Goal: Information Seeking & Learning: Learn about a topic

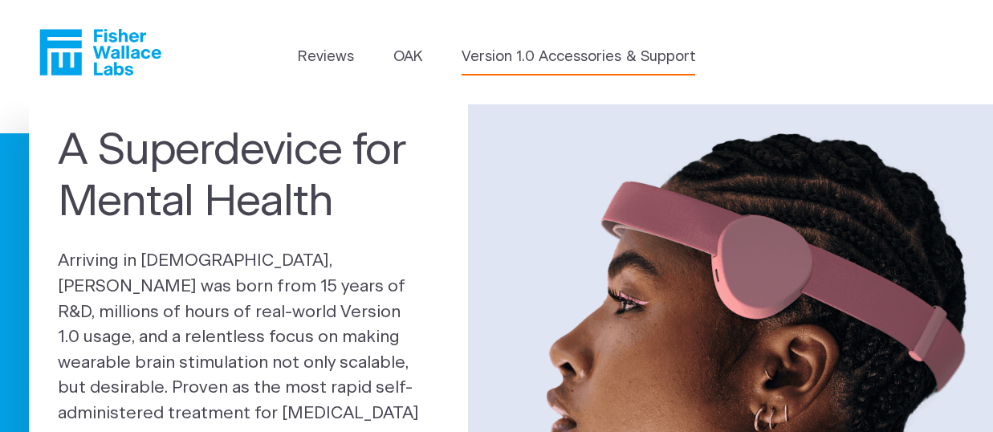
click at [621, 61] on link "Version 1.0 Accessories & Support" at bounding box center [577, 58] width 233 height 22
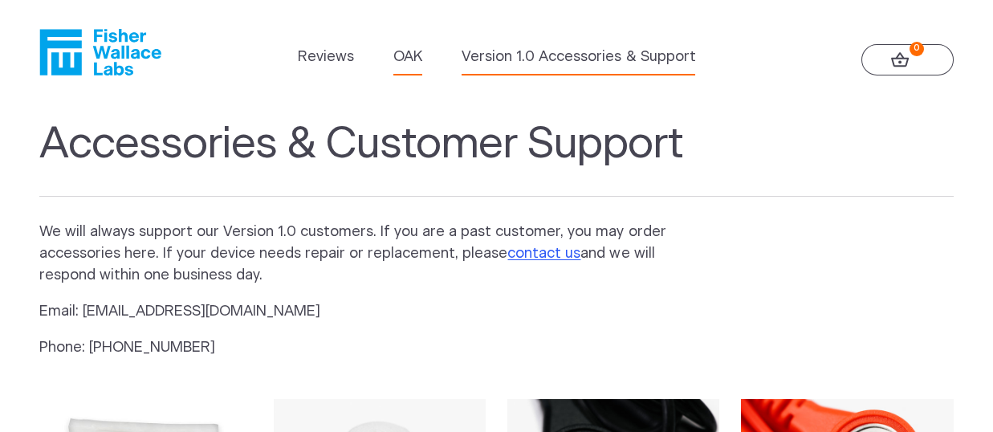
click at [413, 58] on link "OAK" at bounding box center [407, 58] width 29 height 22
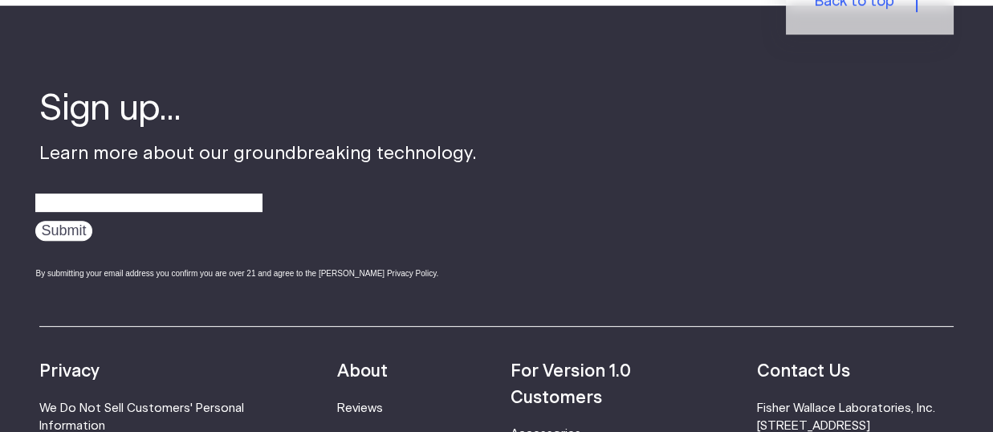
scroll to position [2583, 0]
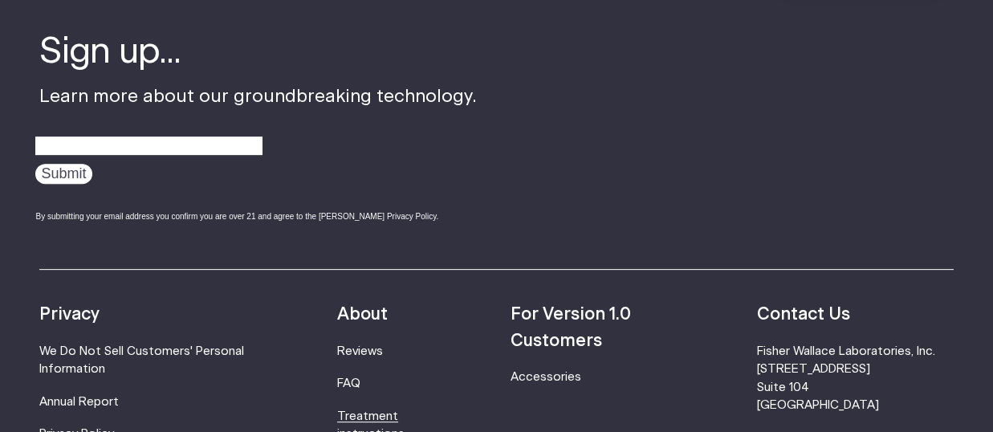
click at [380, 410] on link "Treatment instructions" at bounding box center [370, 425] width 67 height 30
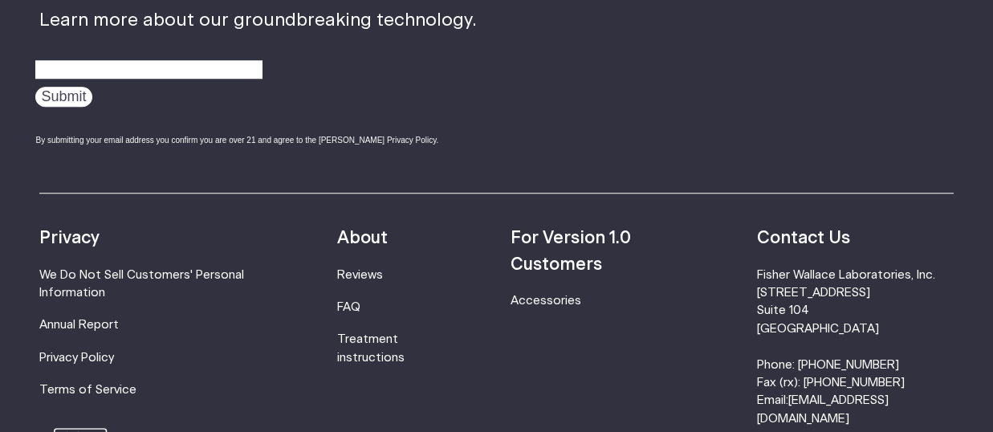
scroll to position [4820, 0]
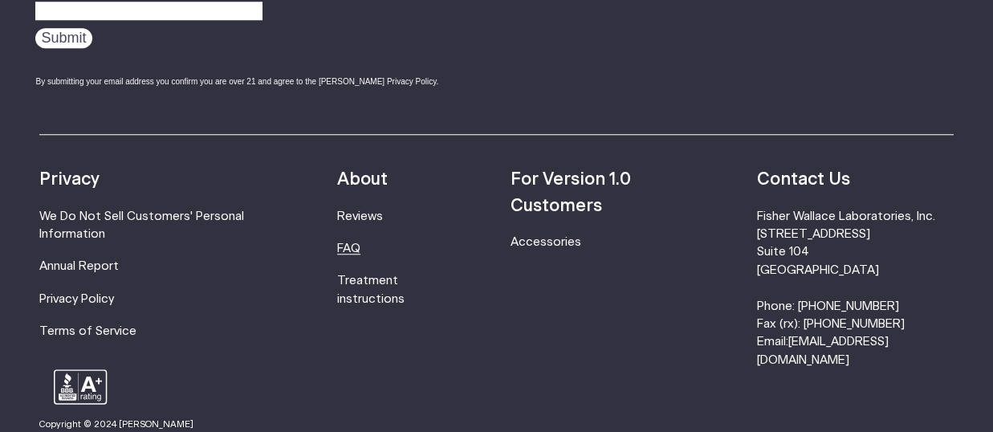
click at [357, 254] on link "FAQ" at bounding box center [348, 248] width 23 height 12
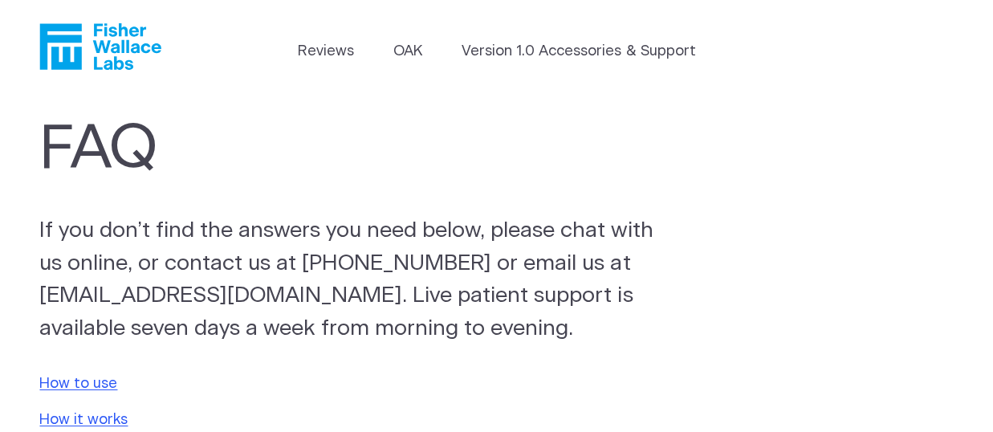
scroll to position [142, 0]
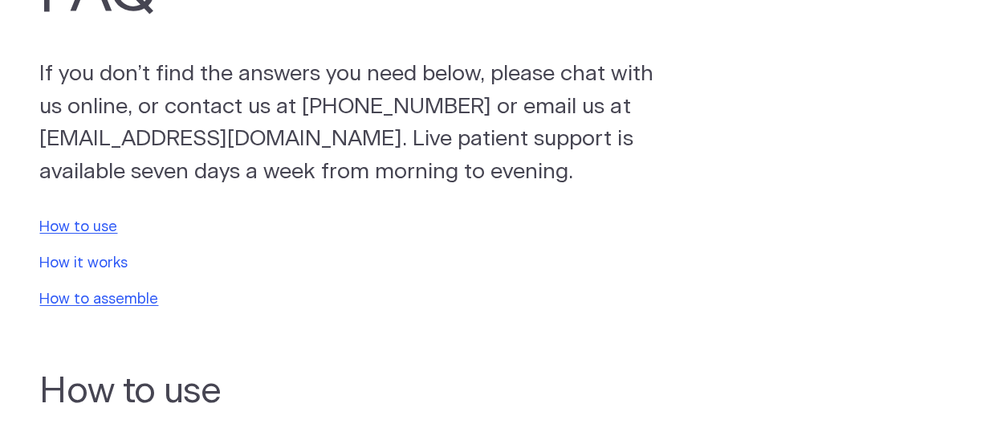
click at [111, 256] on link "How it works" at bounding box center [83, 263] width 88 height 14
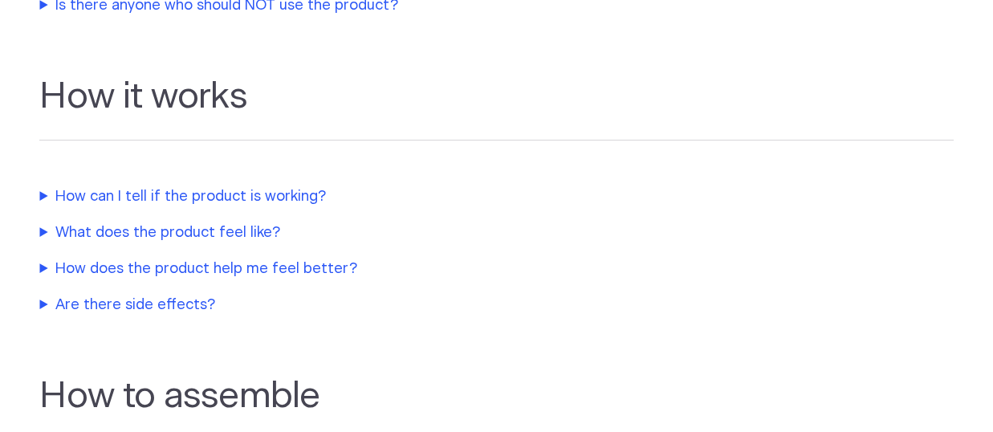
scroll to position [755, 0]
click at [156, 258] on summary "How does the product help me feel better?" at bounding box center [376, 269] width 674 height 22
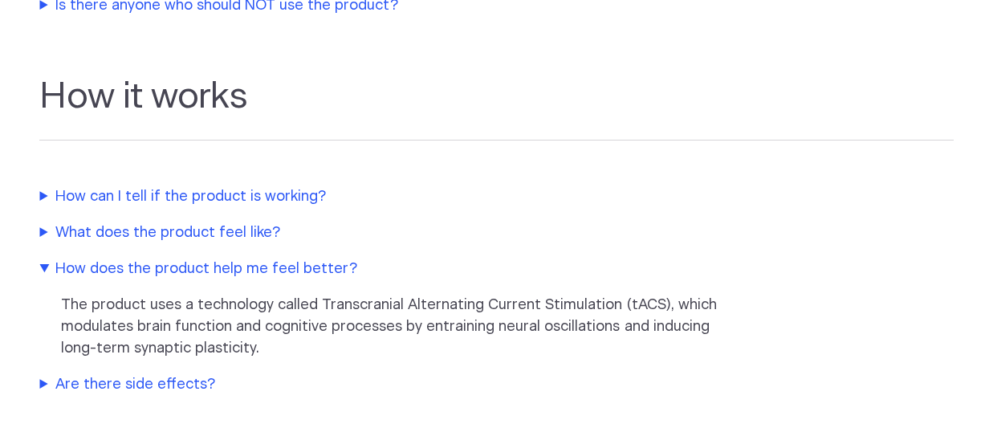
scroll to position [816, 0]
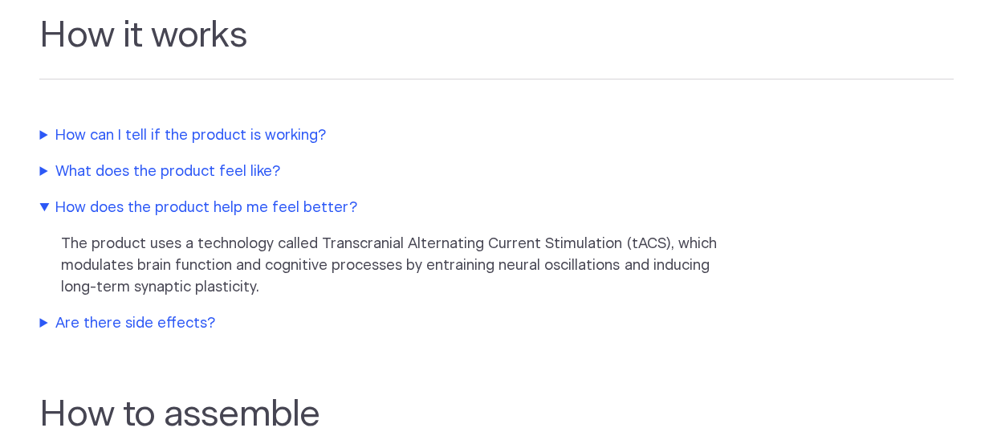
click at [164, 313] on summary "Are there side effects?" at bounding box center [376, 324] width 674 height 22
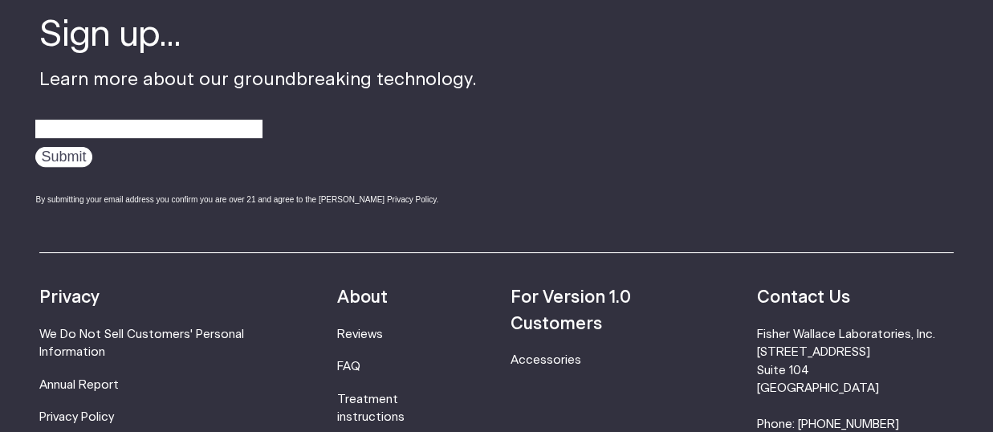
scroll to position [2362, 0]
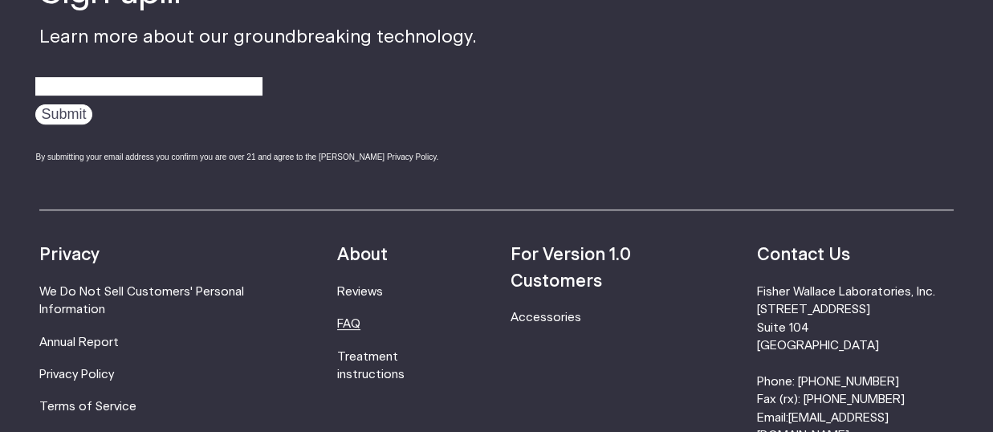
click at [360, 318] on link "FAQ" at bounding box center [348, 324] width 23 height 12
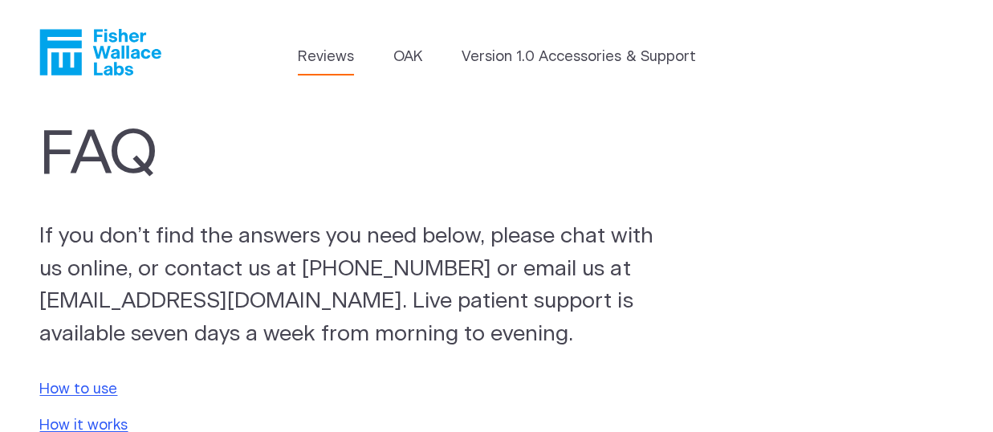
click at [339, 57] on link "Reviews" at bounding box center [326, 58] width 56 height 22
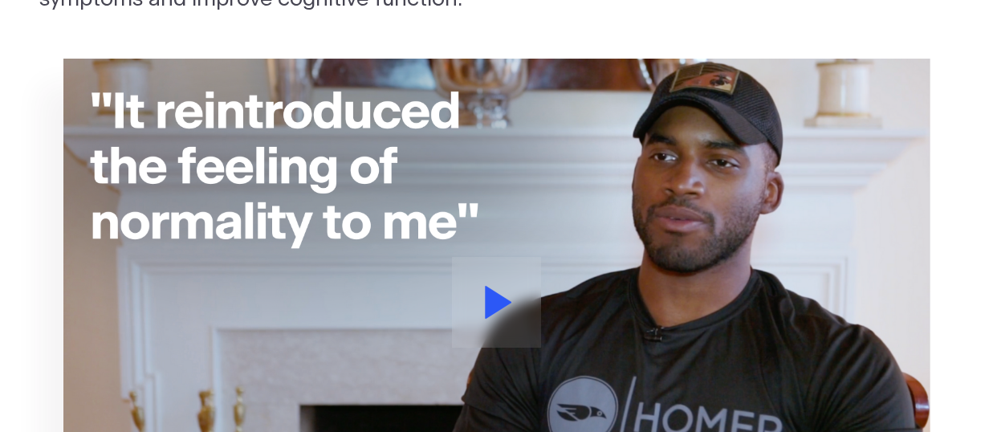
scroll to position [162, 0]
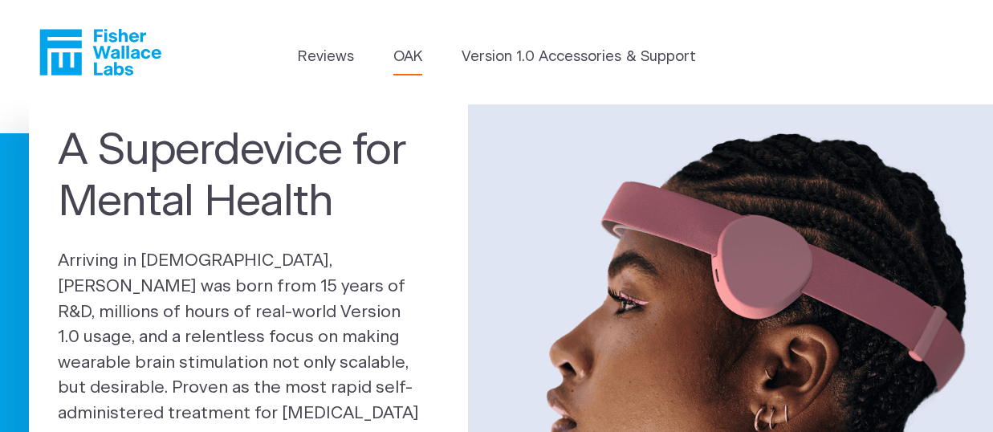
click at [411, 59] on link "OAK" at bounding box center [407, 58] width 29 height 22
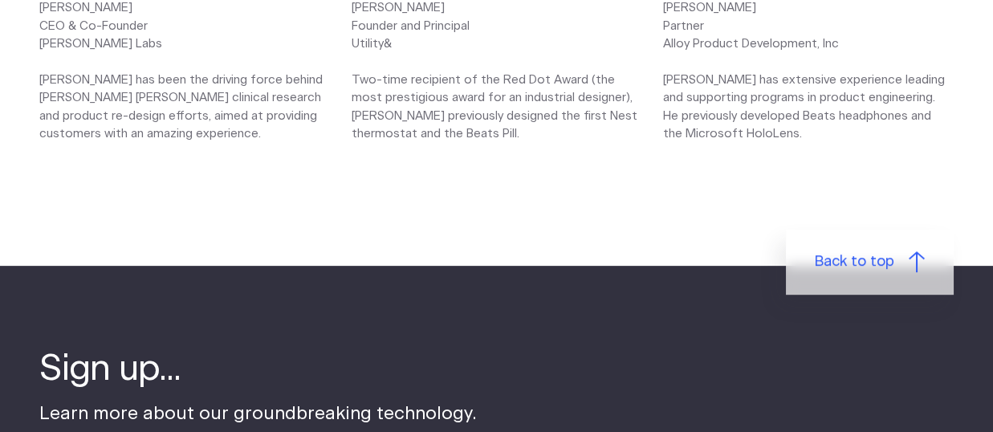
scroll to position [2176, 0]
